Goal: Navigation & Orientation: Find specific page/section

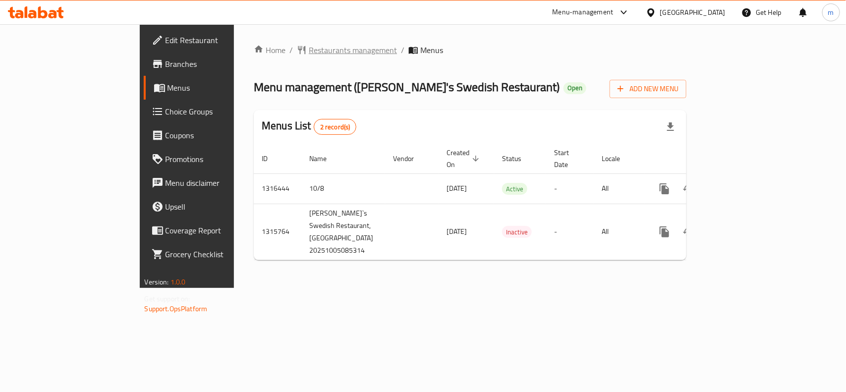
click at [309, 53] on span "Restaurants management" at bounding box center [353, 50] width 88 height 12
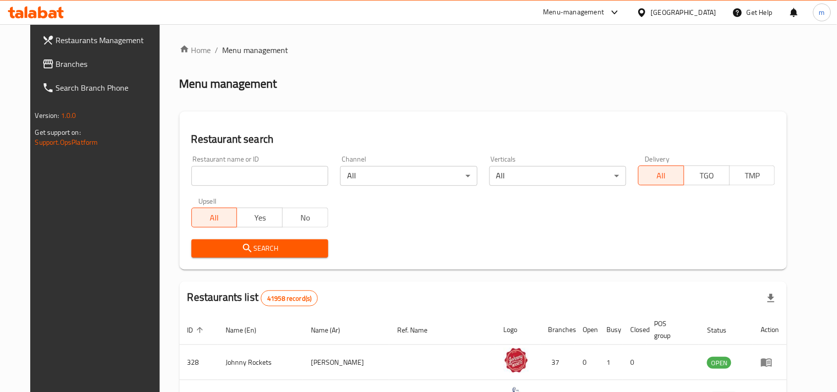
click at [83, 69] on span "Branches" at bounding box center [109, 64] width 106 height 12
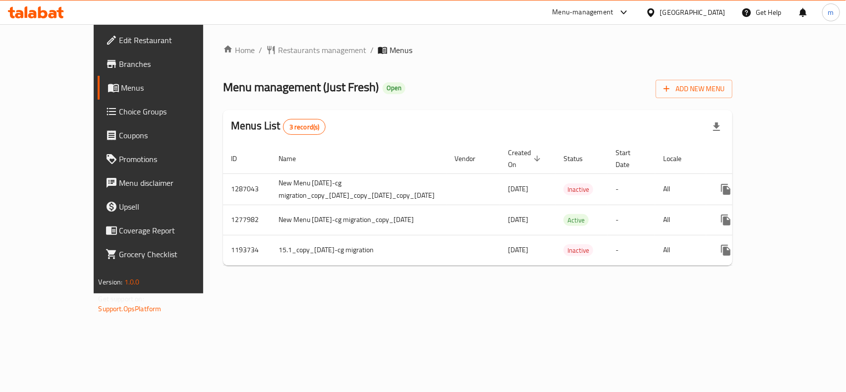
click at [311, 294] on div "Home / Restaurants management / Menus Menu management ( Just Fresh ) Open Add N…" at bounding box center [477, 158] width 549 height 269
click at [278, 55] on span "Restaurants management" at bounding box center [322, 50] width 88 height 12
